Goal: Information Seeking & Learning: Learn about a topic

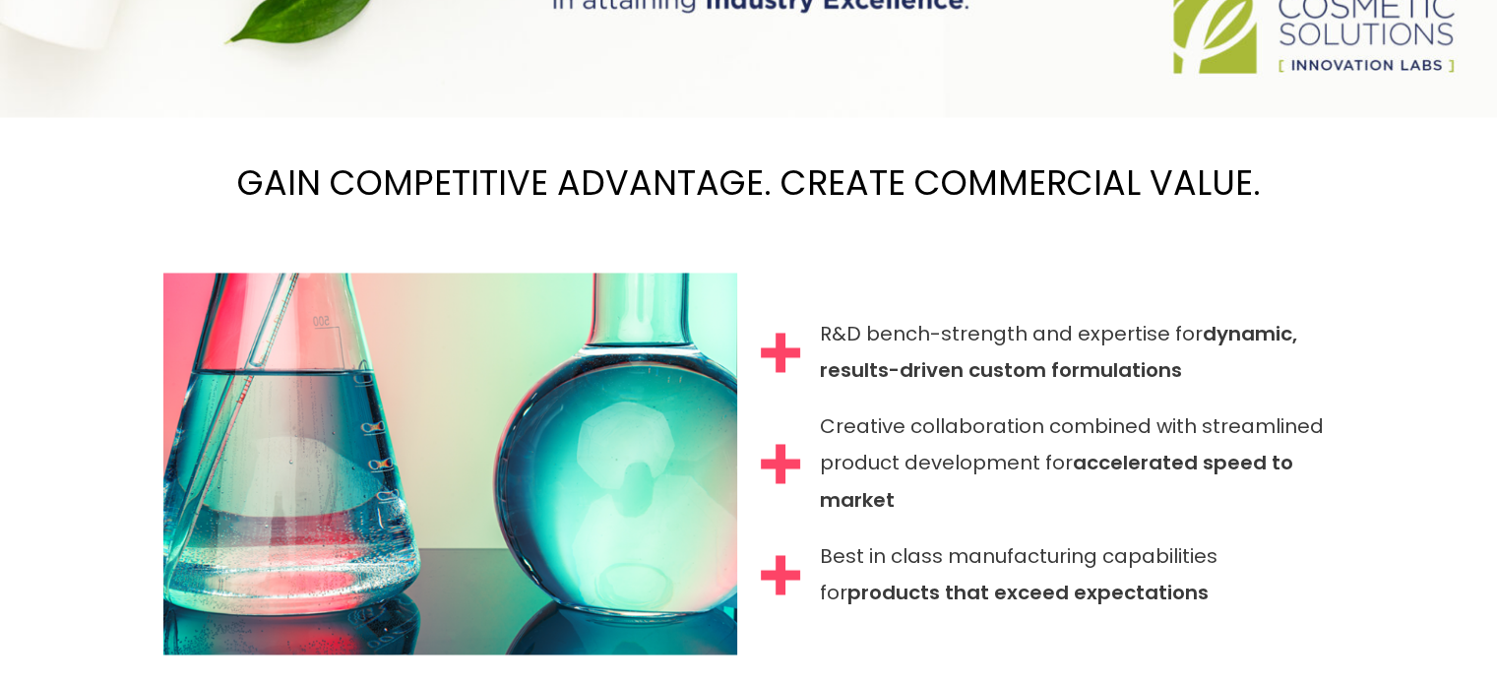
scroll to position [1996, 0]
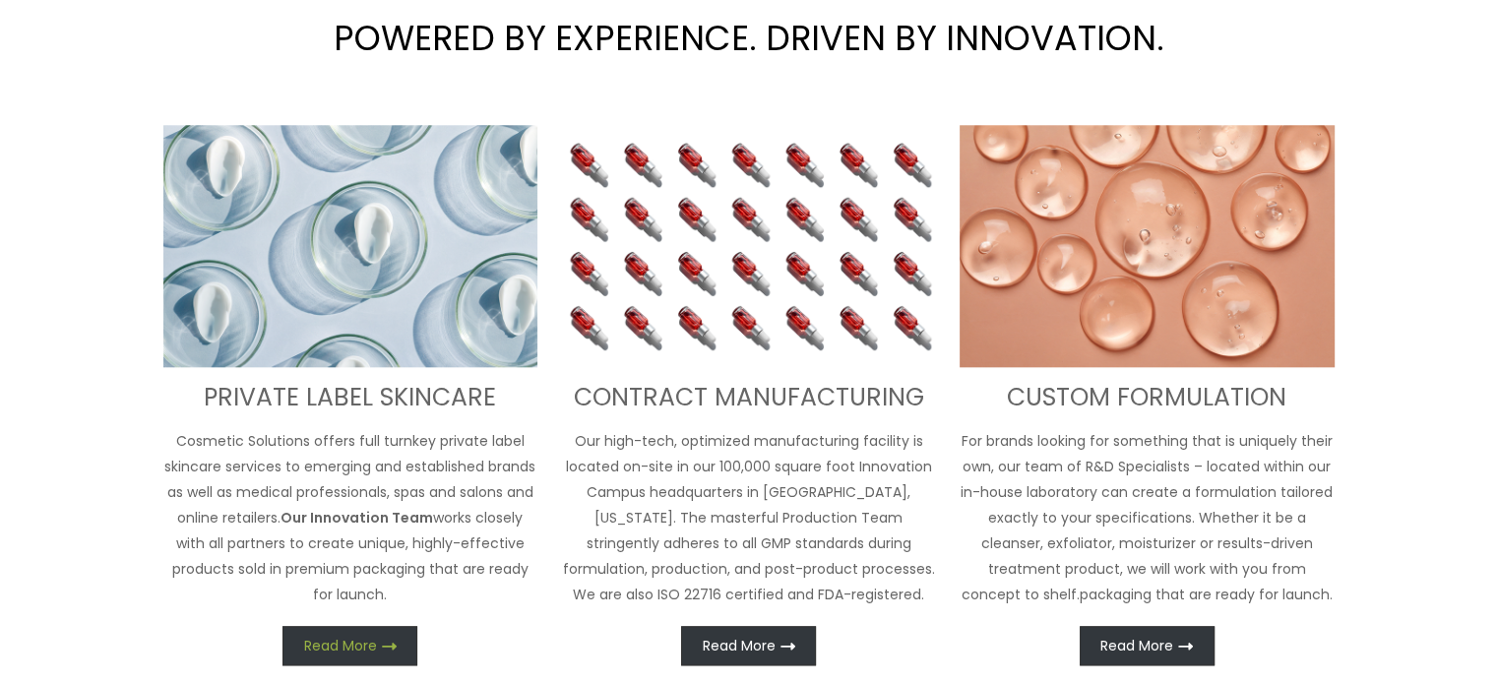
click at [327, 639] on span "Read More" at bounding box center [340, 646] width 73 height 14
click at [358, 626] on link "Read More" at bounding box center [349, 645] width 135 height 39
click at [365, 626] on link "Read More" at bounding box center [349, 645] width 135 height 39
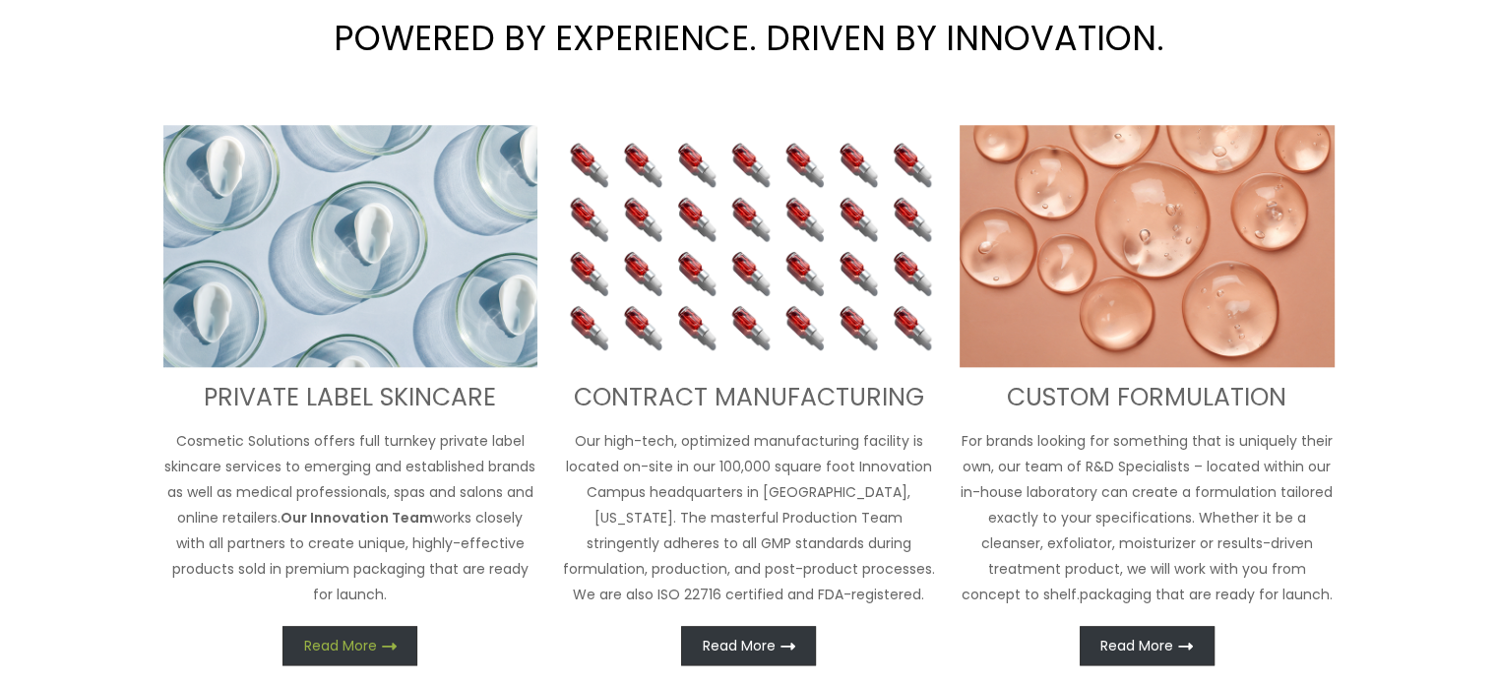
click at [365, 626] on link "Read More" at bounding box center [349, 645] width 135 height 39
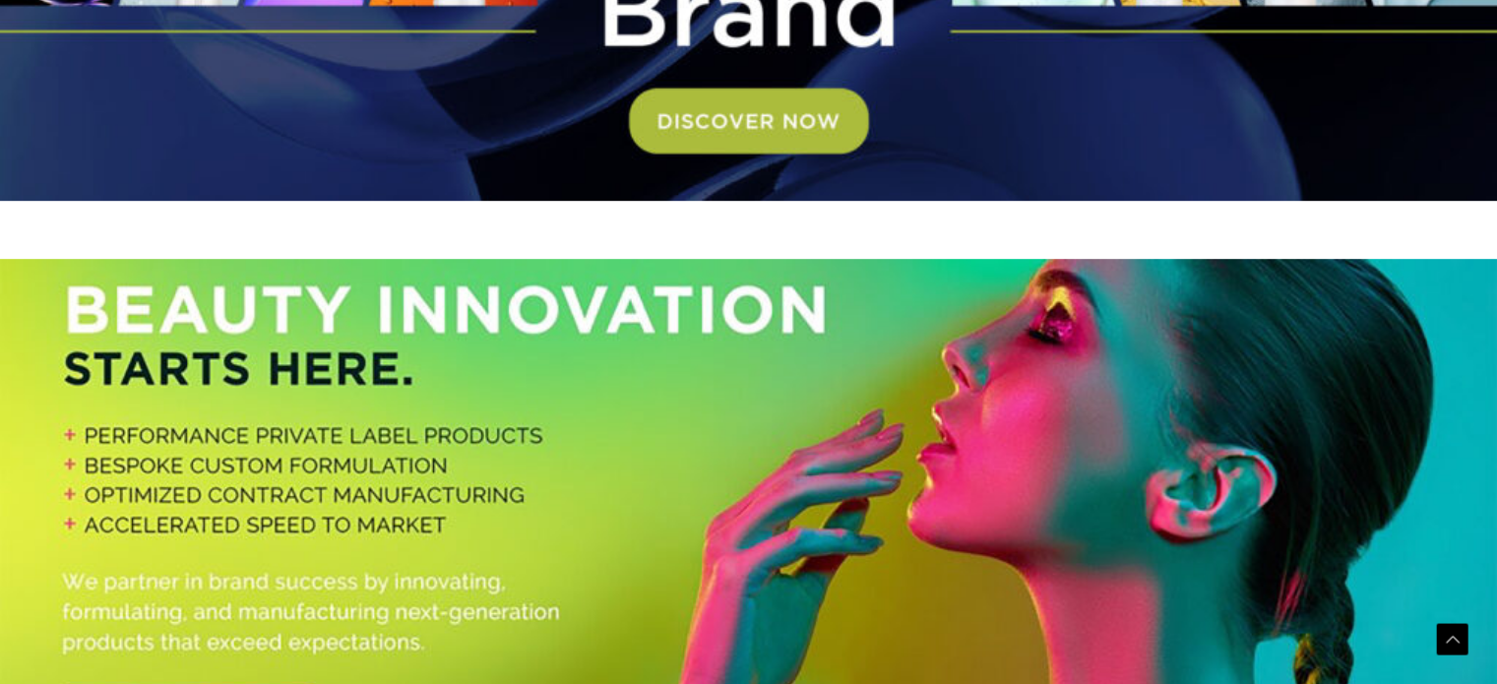
scroll to position [1020, 0]
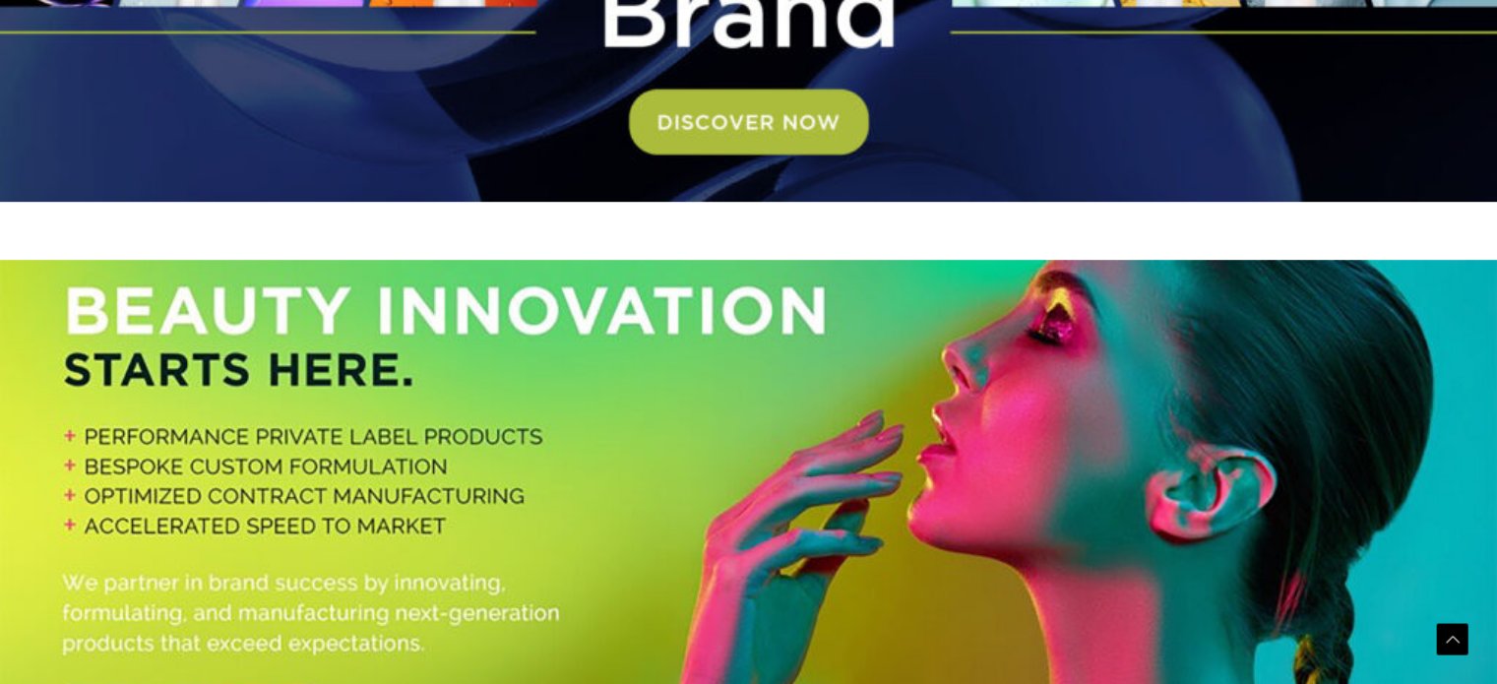
drag, startPoint x: 180, startPoint y: 240, endPoint x: 353, endPoint y: 295, distance: 181.7
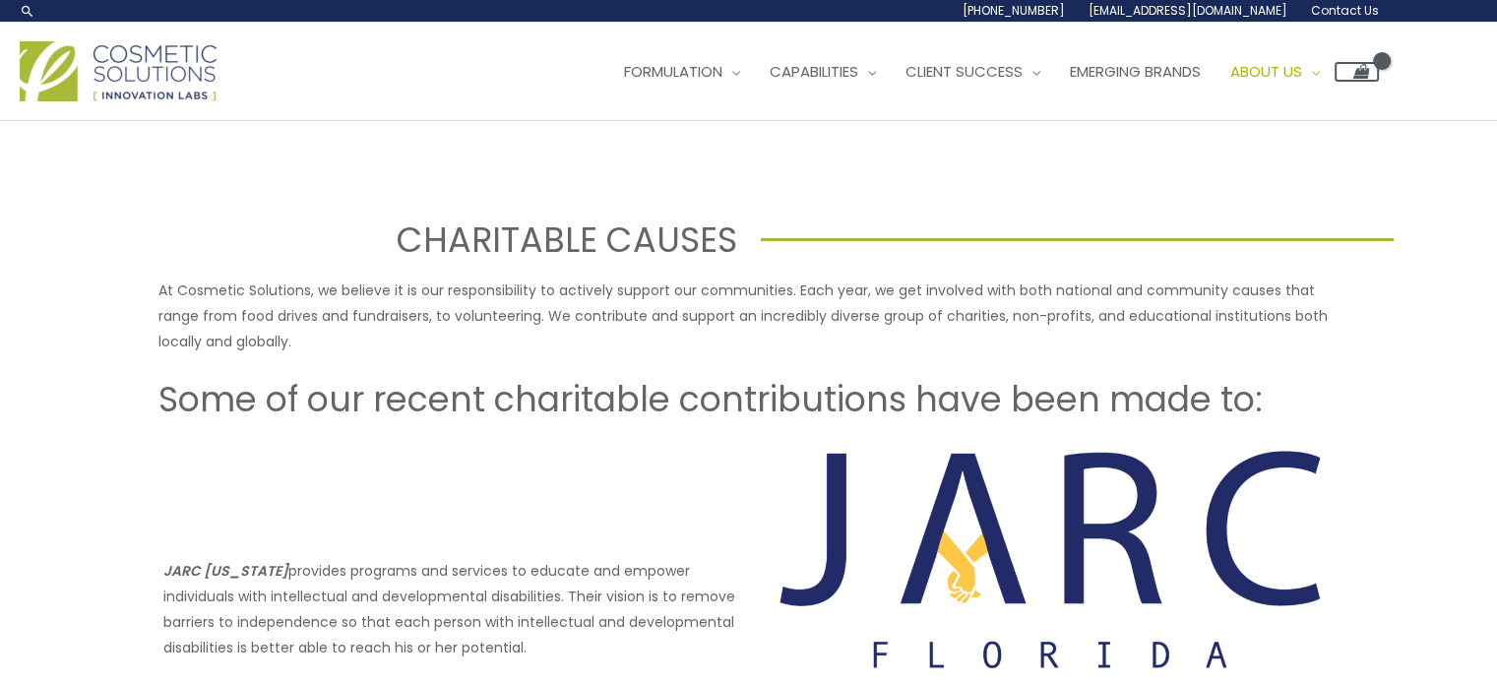
click at [994, 219] on div "CHARITABLE CAUSES" at bounding box center [748, 239] width 1497 height 48
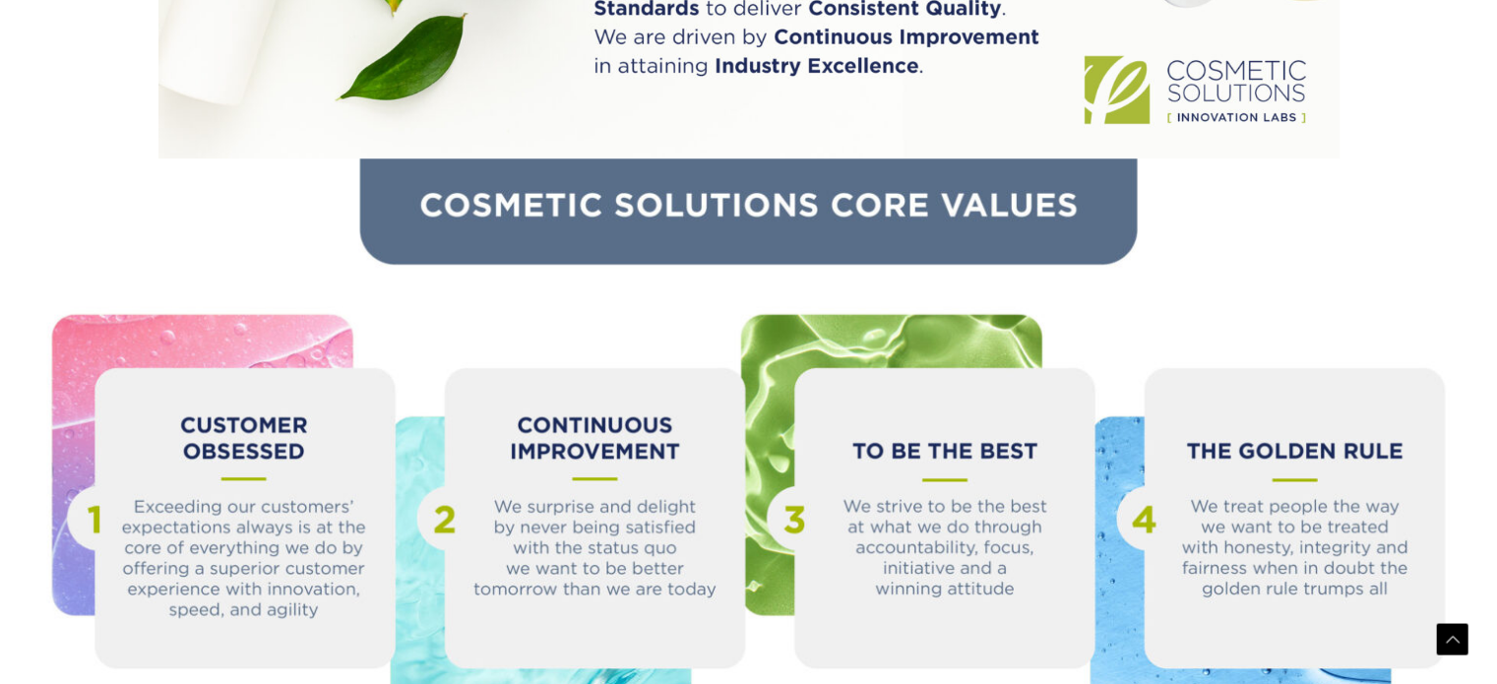
scroll to position [2244, 0]
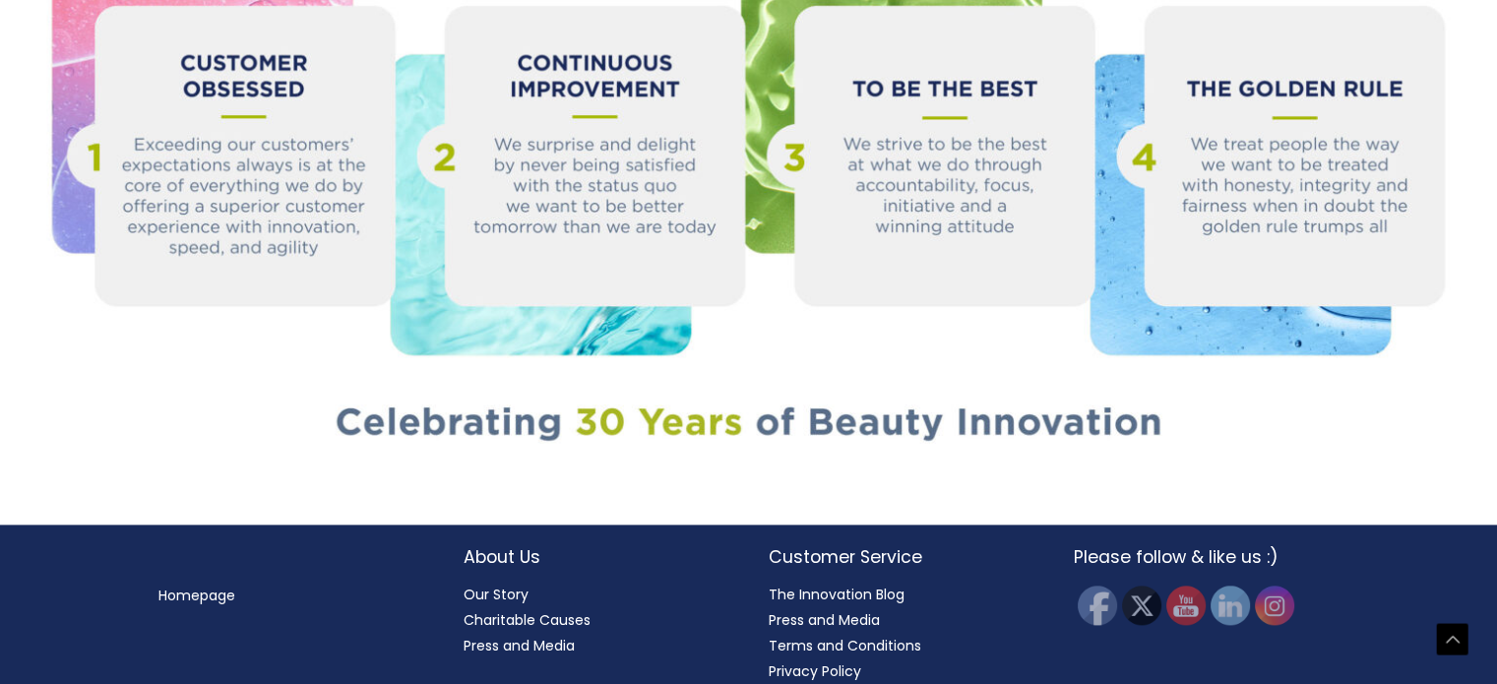
drag, startPoint x: 395, startPoint y: 153, endPoint x: 550, endPoint y: -119, distance: 312.9
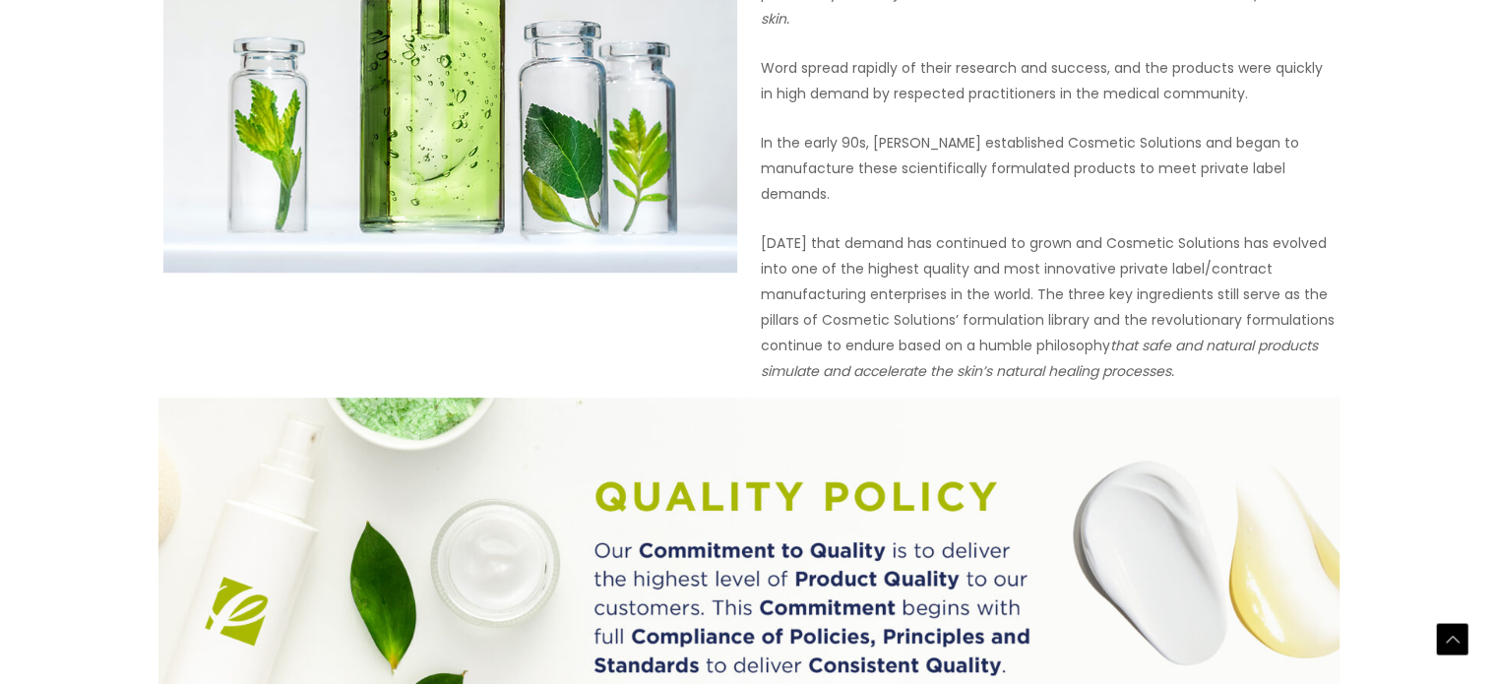
scroll to position [1197, 0]
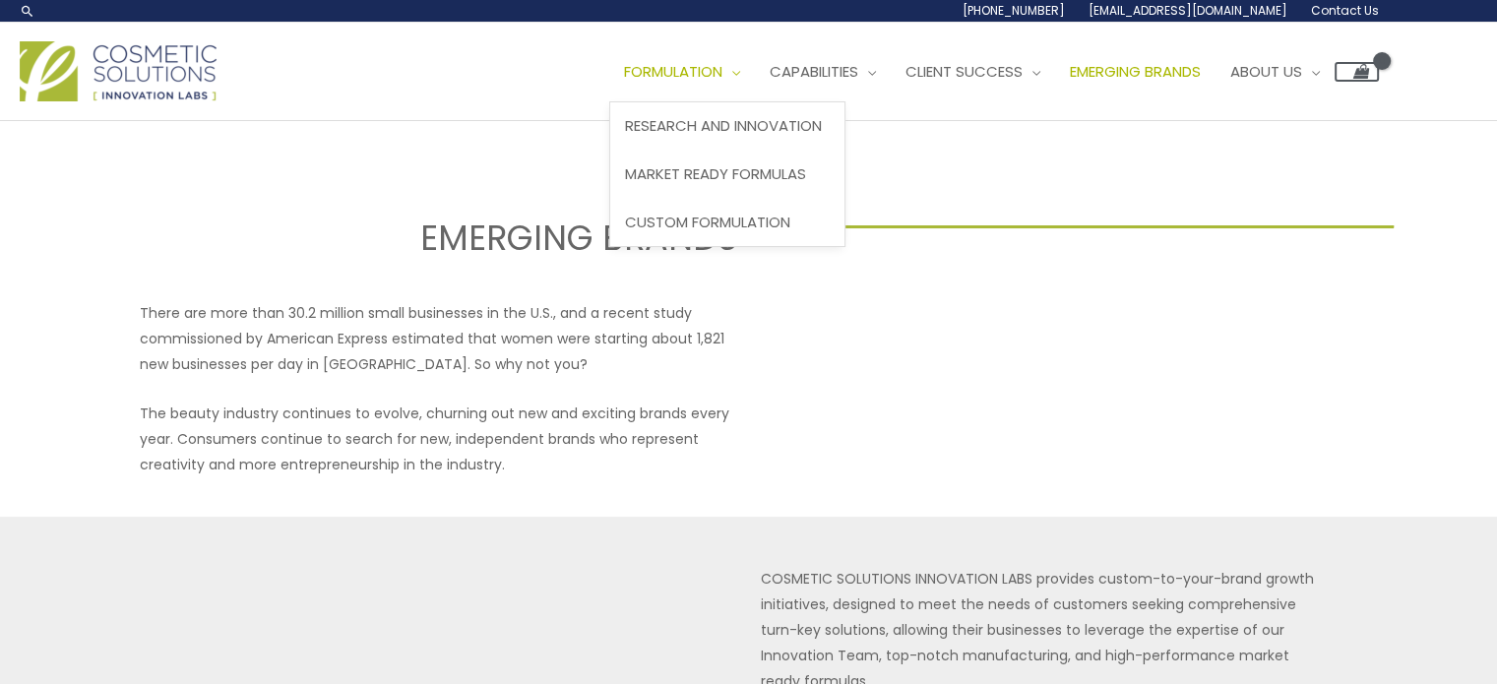
select select
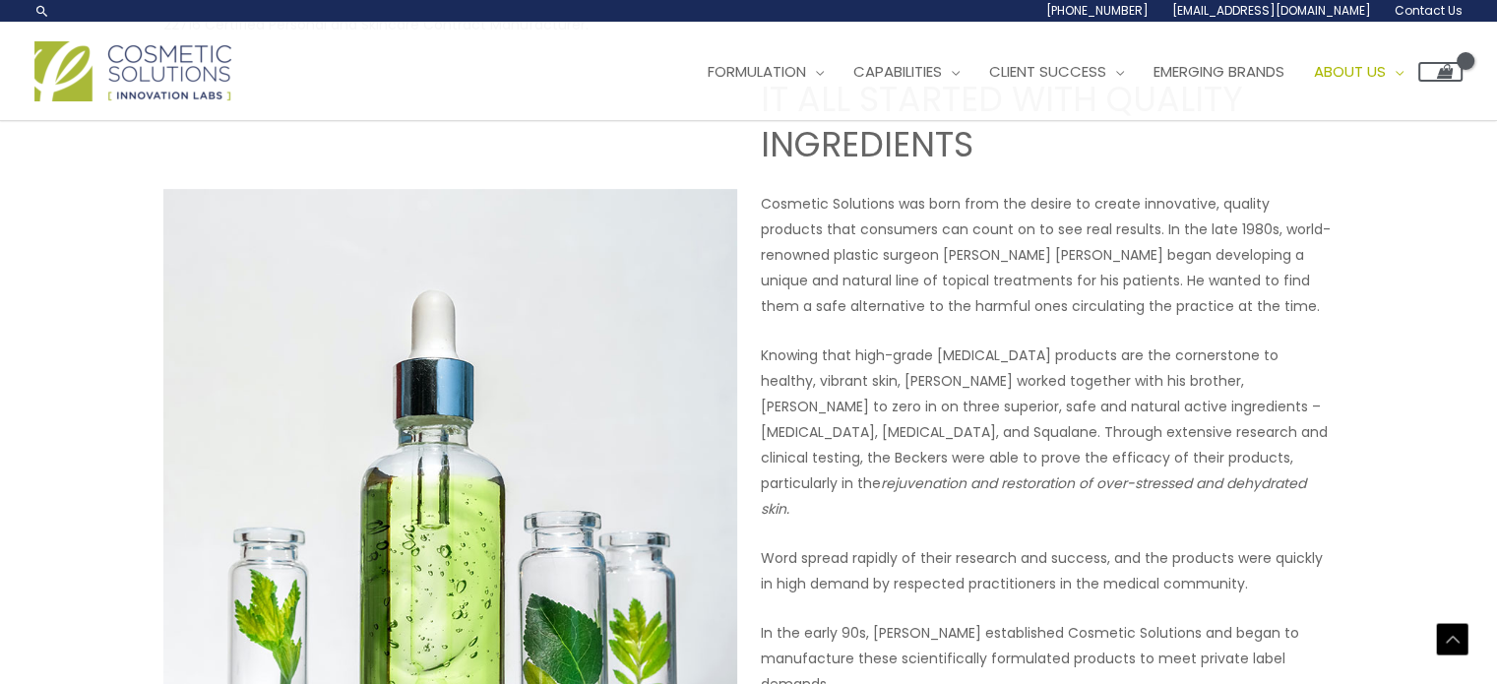
scroll to position [732, 0]
